Goal: Task Accomplishment & Management: Use online tool/utility

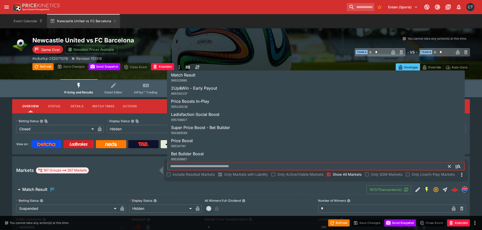
click at [183, 165] on input "text" at bounding box center [307, 167] width 281 height 8
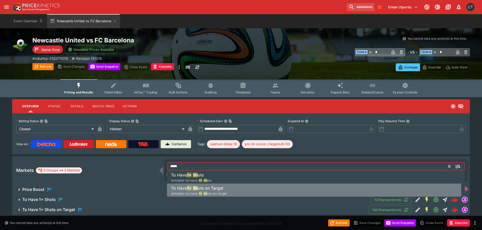
click at [213, 191] on h6 "To Have 1+ Sh ots on Target" at bounding box center [197, 188] width 52 height 6
type input "**********"
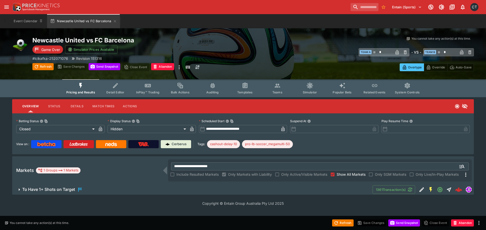
click at [97, 191] on span "To Have 1+ Shots on Target" at bounding box center [195, 190] width 346 height 6
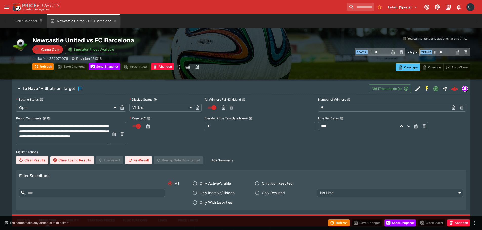
scroll to position [202, 0]
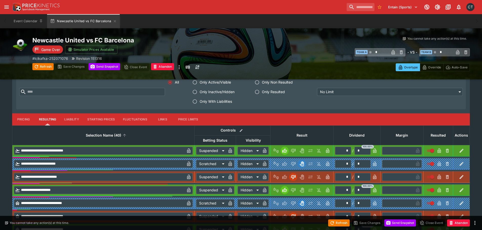
click at [101, 134] on span "Selection Name (40)" at bounding box center [103, 136] width 47 height 6
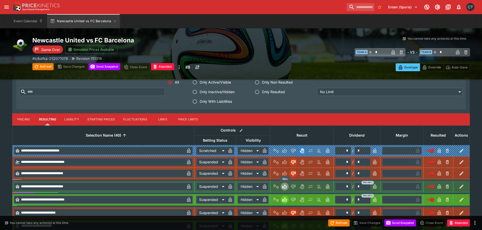
click at [286, 188] on icon "Win" at bounding box center [285, 186] width 3 height 3
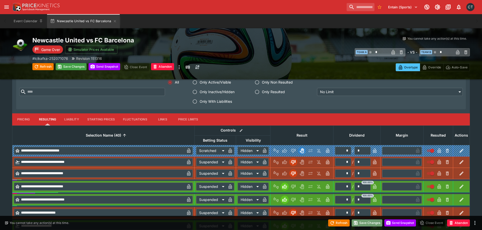
click at [371, 222] on button "Save Changes" at bounding box center [367, 223] width 31 height 7
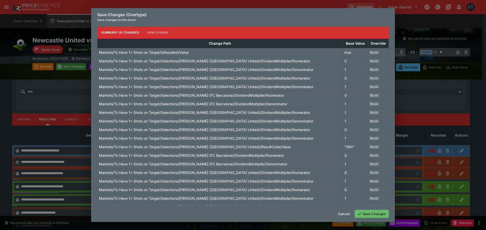
click at [364, 211] on button "Save Changes" at bounding box center [371, 214] width 34 height 8
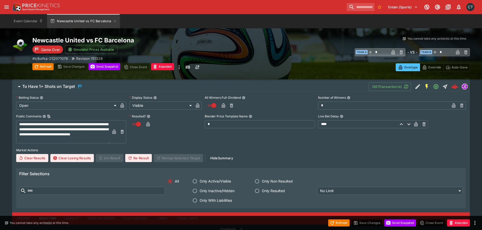
scroll to position [101, 0]
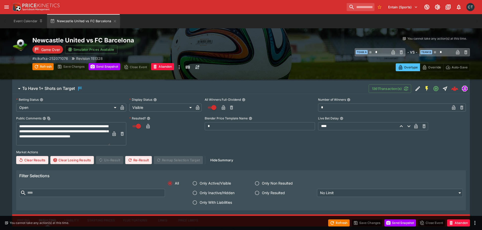
click at [145, 158] on button "Re-Result" at bounding box center [138, 160] width 27 height 8
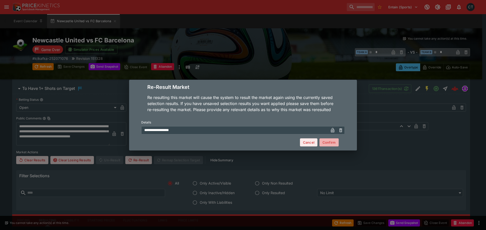
click at [330, 146] on button "Confirm" at bounding box center [328, 143] width 19 height 8
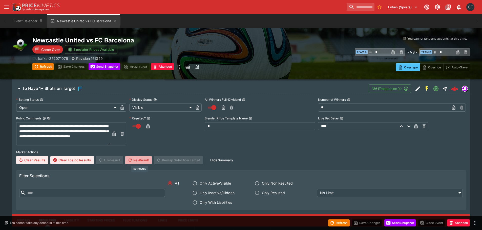
click at [135, 160] on button "Re-Result" at bounding box center [138, 160] width 27 height 8
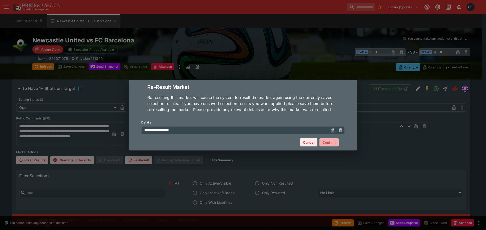
click at [334, 145] on button "Confirm" at bounding box center [328, 143] width 19 height 8
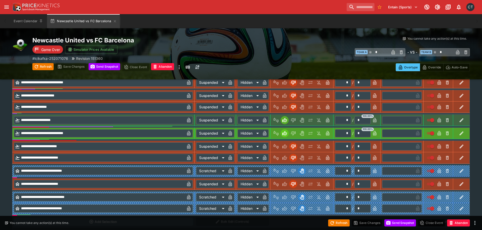
scroll to position [650, 0]
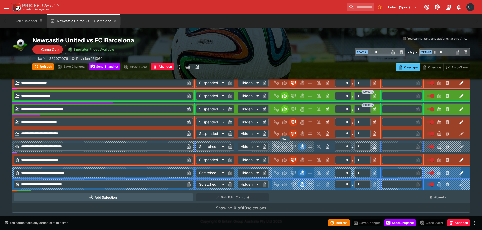
click at [284, 147] on icon "Win" at bounding box center [284, 146] width 5 height 5
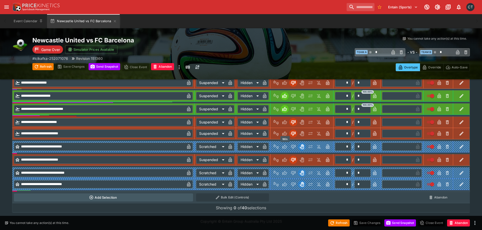
type input "*"
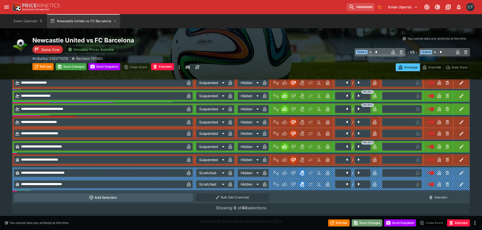
click at [366, 224] on button "Save Changes" at bounding box center [367, 223] width 31 height 7
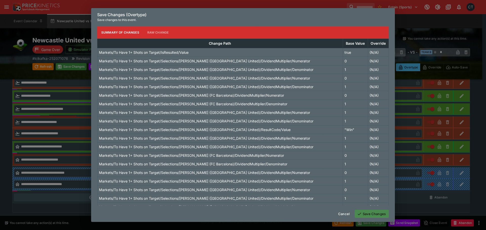
click at [363, 212] on button "Save Changes" at bounding box center [371, 214] width 34 height 8
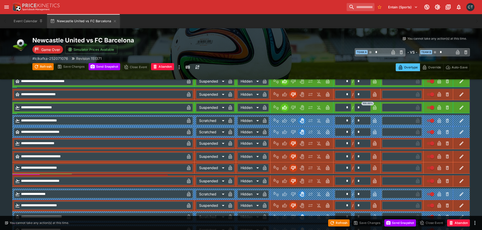
scroll to position [169, 0]
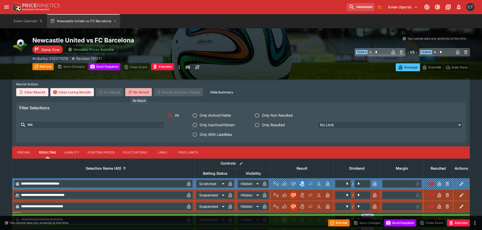
click at [140, 95] on button "Re-Result" at bounding box center [138, 92] width 27 height 8
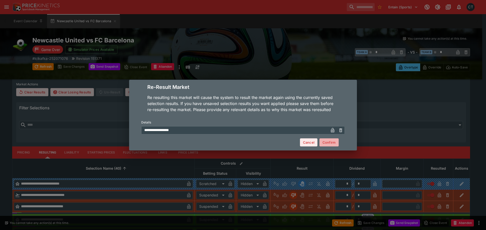
click at [330, 144] on button "Confirm" at bounding box center [328, 143] width 19 height 8
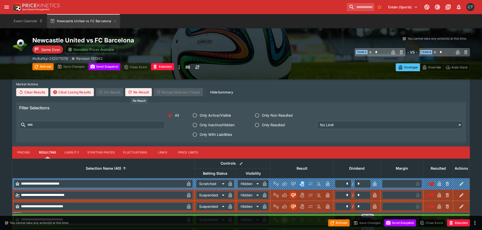
click at [146, 92] on button "Re-Result" at bounding box center [138, 92] width 27 height 8
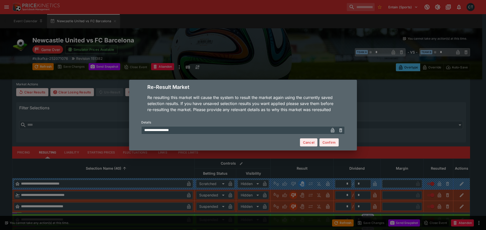
click at [329, 142] on button "Confirm" at bounding box center [328, 143] width 19 height 8
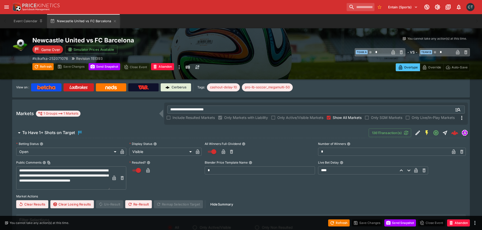
scroll to position [0, 0]
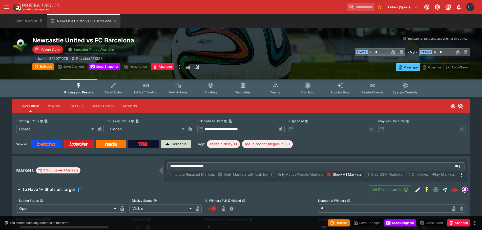
click at [185, 145] on p "Cerberus" at bounding box center [178, 144] width 15 height 5
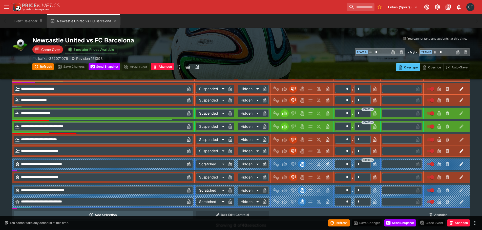
scroll to position [650, 0]
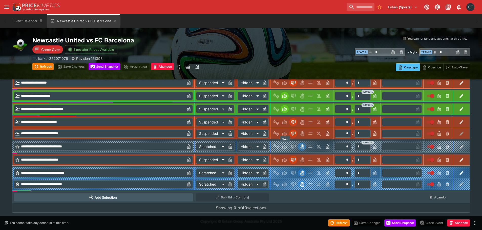
click at [281, 145] on button "Win" at bounding box center [284, 147] width 8 height 8
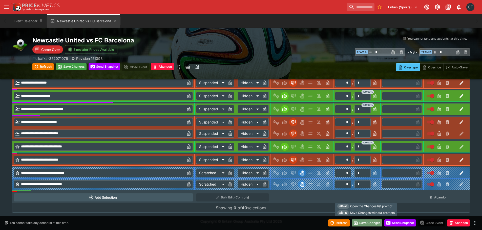
click at [361, 223] on button "Save Changes" at bounding box center [367, 223] width 31 height 7
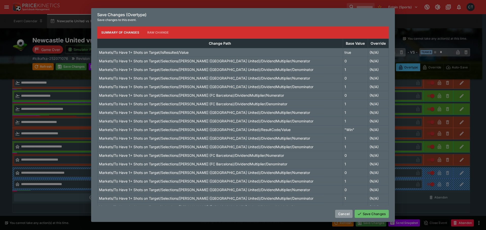
click at [344, 216] on button "Cancel" at bounding box center [343, 214] width 17 height 8
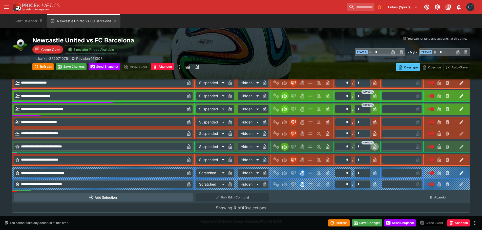
click at [375, 147] on icon "button" at bounding box center [374, 147] width 3 height 2
click at [363, 223] on button "Save Changes" at bounding box center [367, 223] width 31 height 7
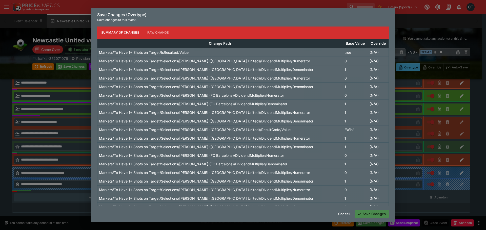
click at [364, 213] on button "Save Changes" at bounding box center [371, 214] width 34 height 8
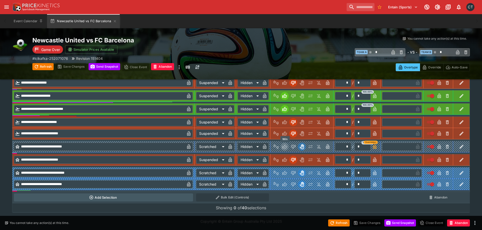
click at [285, 146] on icon "Win" at bounding box center [284, 147] width 5 height 4
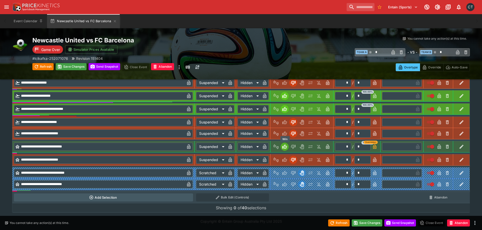
type input "*********"
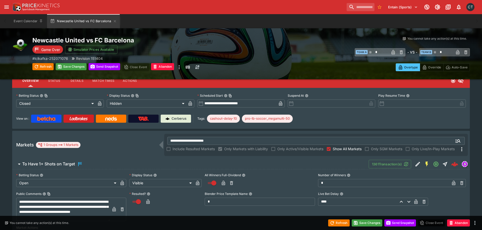
scroll to position [0, 0]
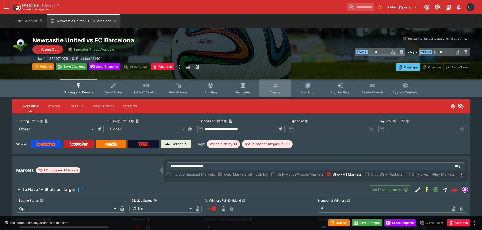
click at [272, 91] on span "Teams" at bounding box center [275, 93] width 10 height 4
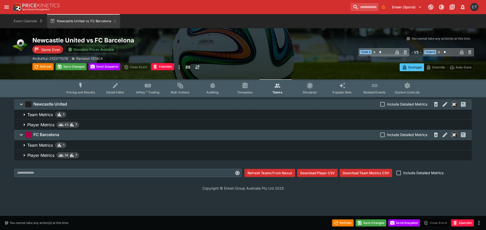
click at [45, 127] on p "Player Metrics" at bounding box center [40, 125] width 27 height 6
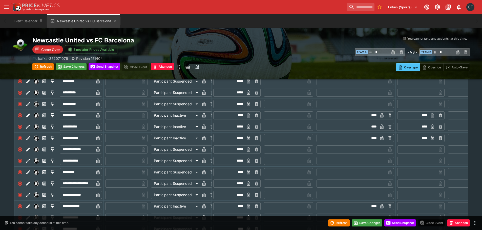
scroll to position [405, 0]
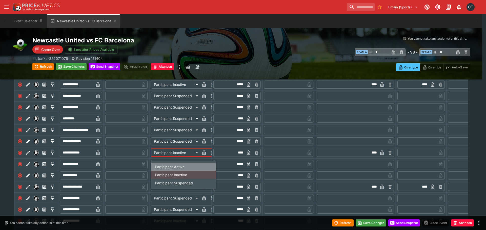
click at [171, 168] on li "Participant Active" at bounding box center [183, 167] width 65 height 8
type input "**********"
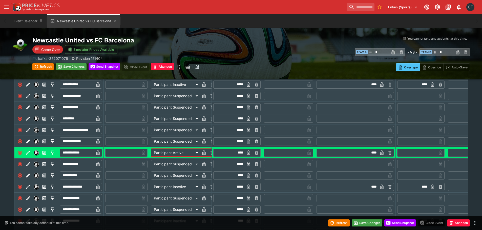
click at [204, 156] on icon "button" at bounding box center [203, 152] width 5 height 5
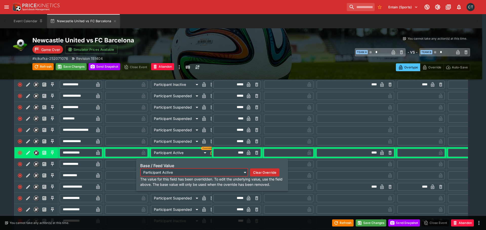
click at [211, 155] on icon "button" at bounding box center [212, 154] width 3 height 2
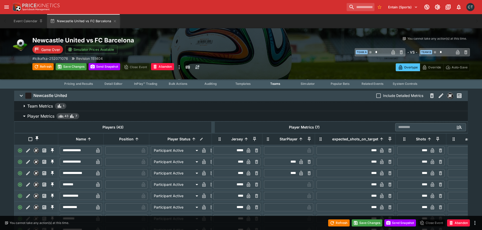
scroll to position [0, 0]
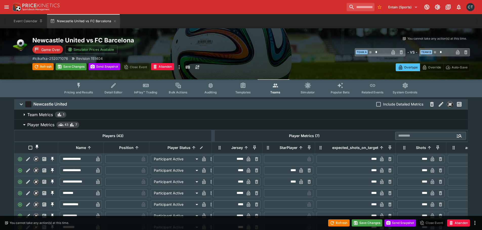
click at [78, 86] on icon "Event type filters" at bounding box center [79, 85] width 7 height 7
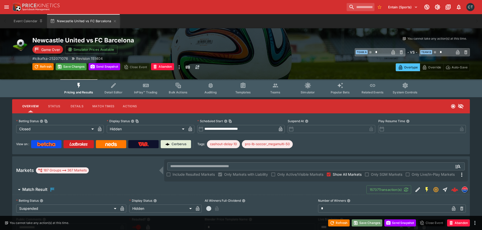
click at [372, 225] on button "Save Changes" at bounding box center [367, 223] width 31 height 7
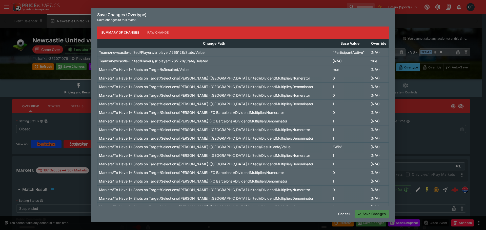
click at [364, 211] on button "Save Changes" at bounding box center [371, 214] width 34 height 8
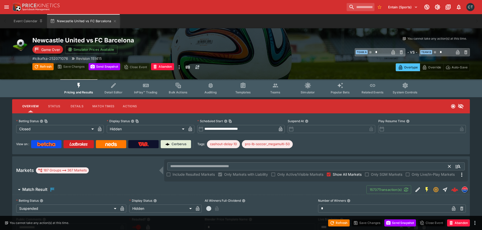
click at [250, 166] on input "text" at bounding box center [307, 167] width 281 height 8
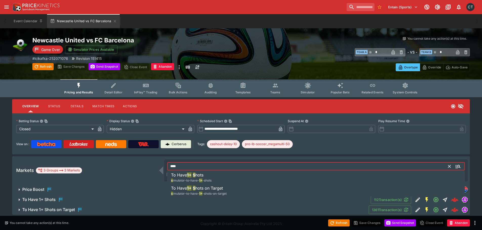
type input "****"
click at [212, 199] on span "To Have 1+ Shots" at bounding box center [194, 200] width 344 height 6
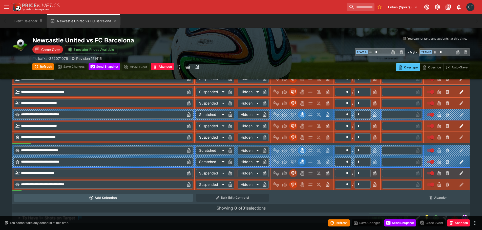
scroll to position [560, 0]
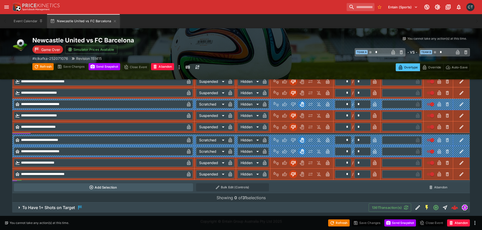
click at [85, 204] on button "To Have 1+ Shots on Target" at bounding box center [190, 208] width 356 height 10
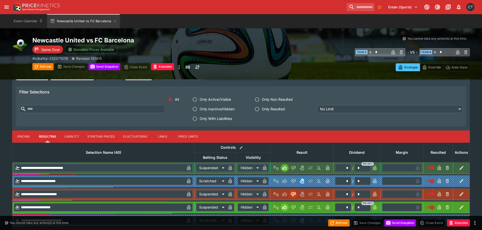
scroll to position [788, 0]
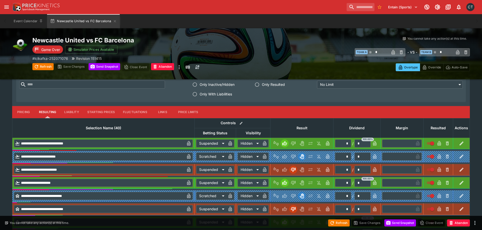
click at [107, 123] on th "Selection Name (40)" at bounding box center [103, 127] width 182 height 19
click at [106, 128] on span "Selection Name (40)" at bounding box center [103, 128] width 47 height 6
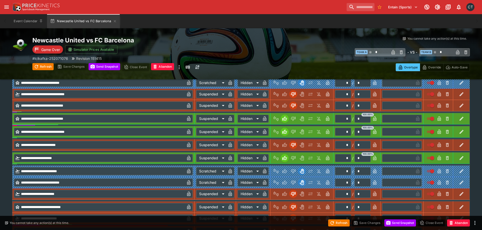
scroll to position [697, 0]
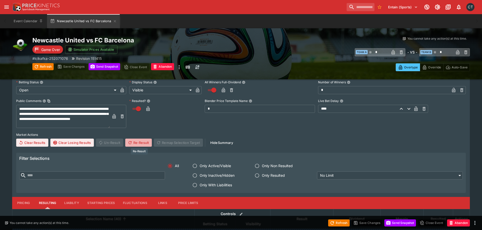
click at [134, 141] on button "Re-Result" at bounding box center [138, 143] width 27 height 8
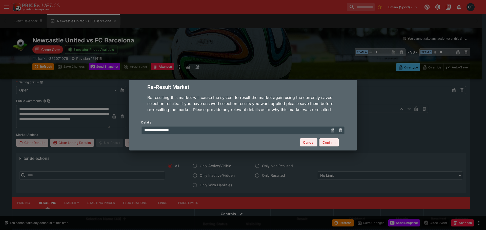
click at [330, 143] on button "Confirm" at bounding box center [328, 143] width 19 height 8
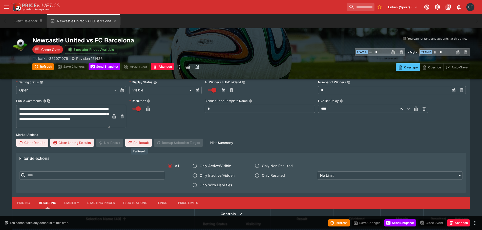
click at [147, 144] on button "Re-Result" at bounding box center [138, 143] width 27 height 8
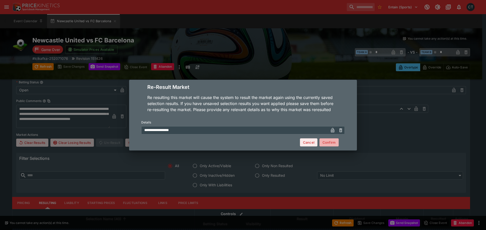
click at [332, 141] on button "Confirm" at bounding box center [328, 143] width 19 height 8
